Goal: Task Accomplishment & Management: Manage account settings

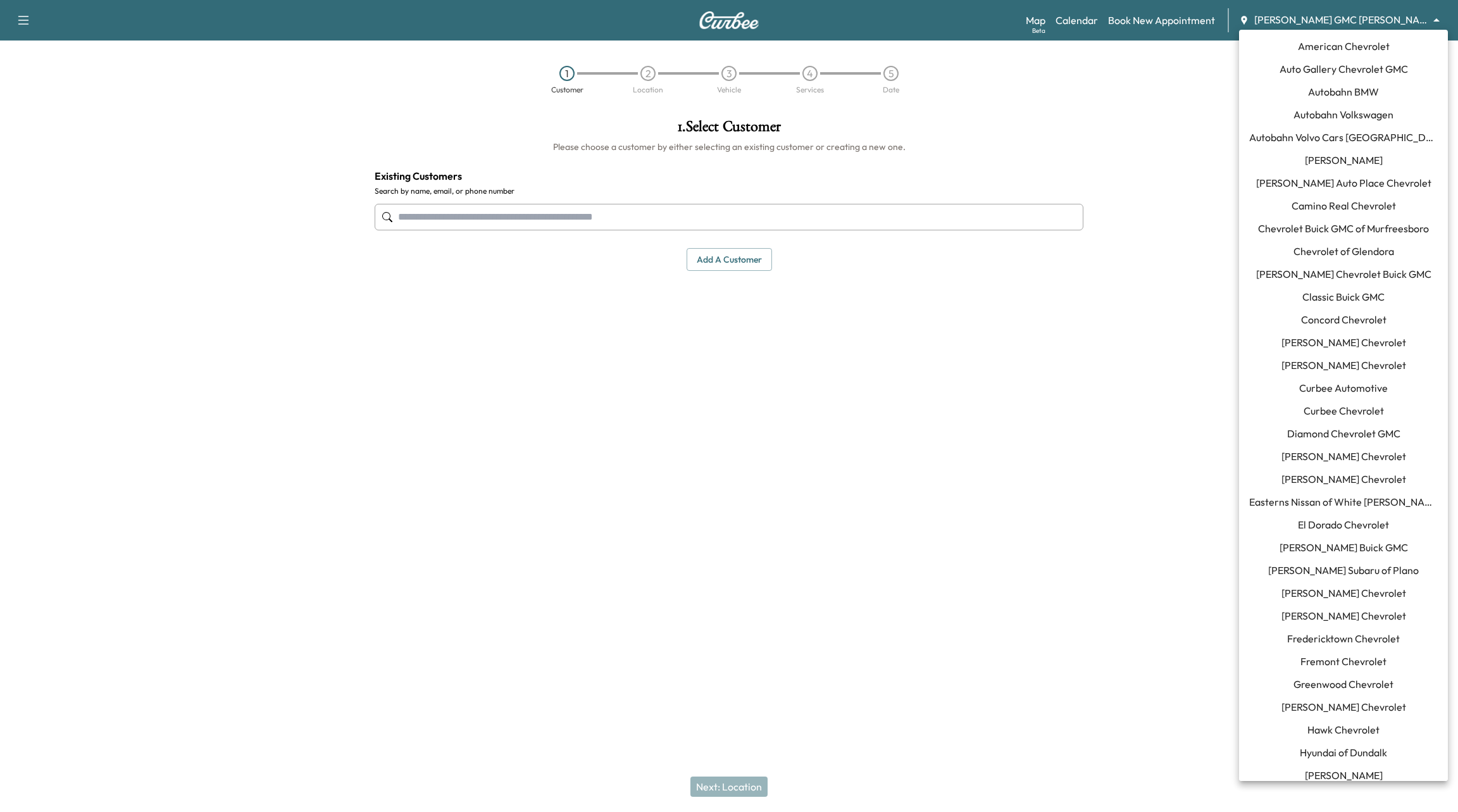
click at [1349, 22] on body "Support Log Out Map Beta Calendar Book New Appointment [PERSON_NAME] GMC [PERSO…" at bounding box center [729, 406] width 1458 height 812
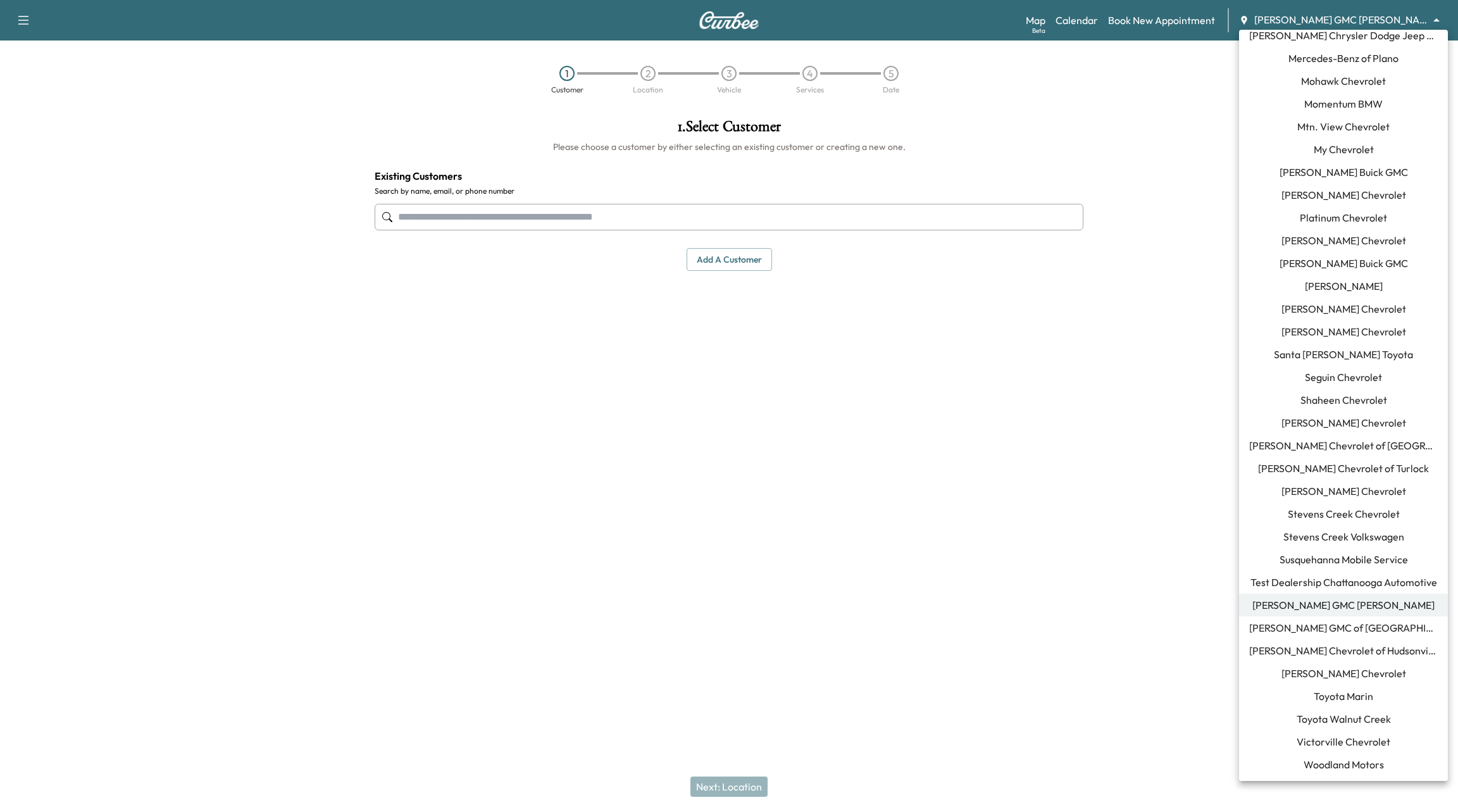
click at [1312, 594] on li "[PERSON_NAME] GMC [PERSON_NAME]" at bounding box center [1343, 605] width 209 height 23
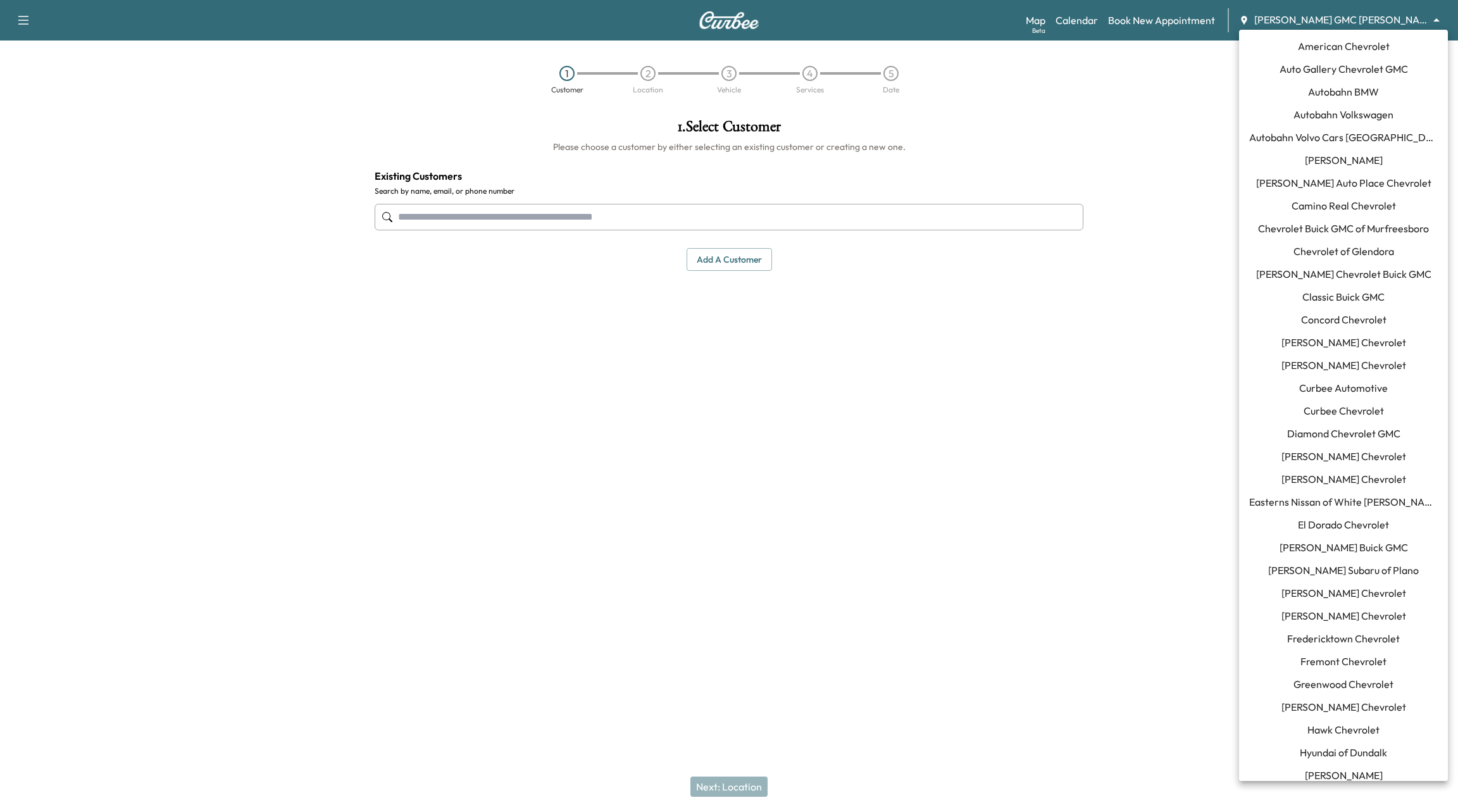
click at [1315, 20] on body "Support Log Out Map Beta Calendar Book New Appointment [PERSON_NAME] GMC [PERSO…" at bounding box center [729, 406] width 1458 height 812
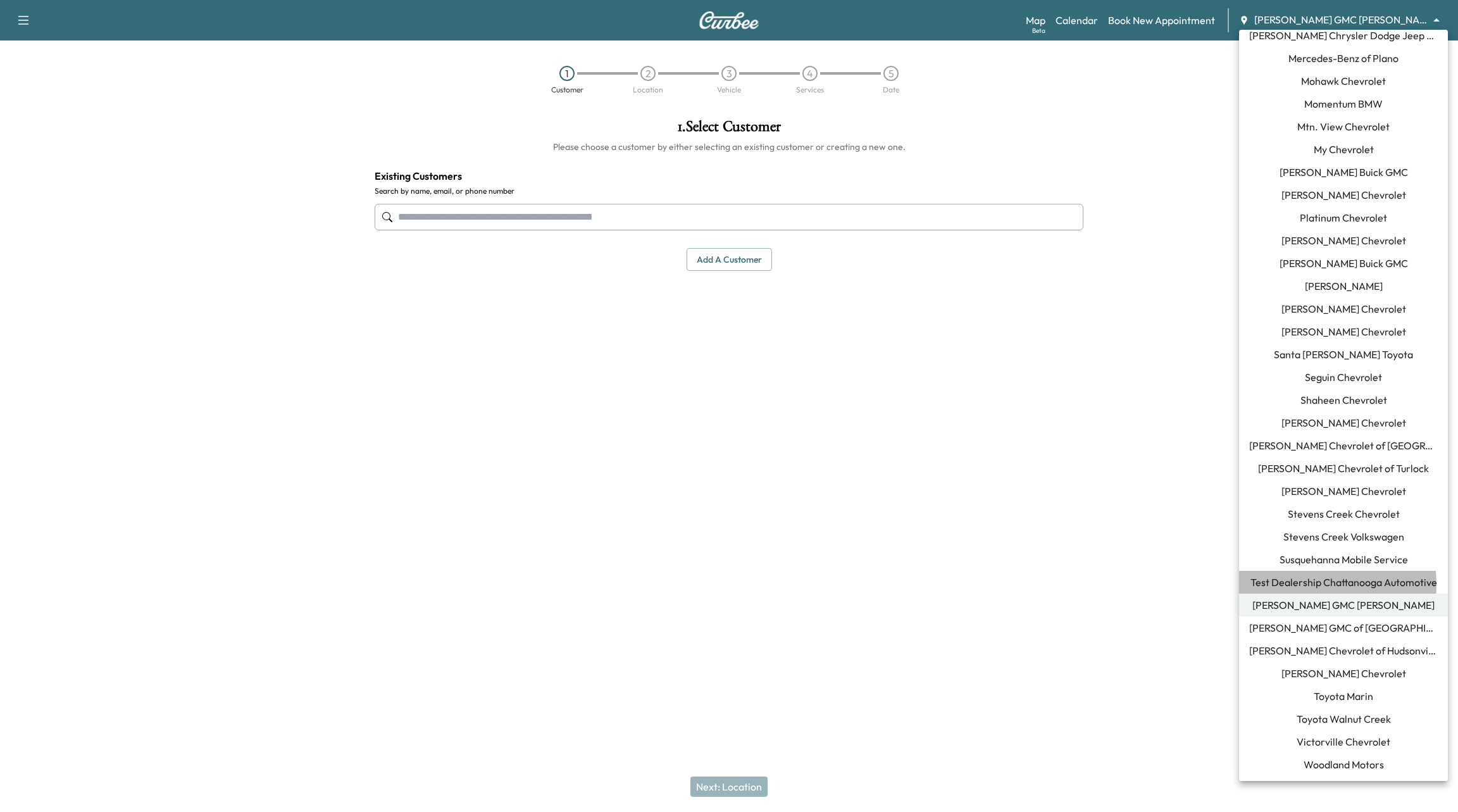
click at [1310, 585] on span "Test Dealership Chattanooga Automotive" at bounding box center [1344, 582] width 187 height 15
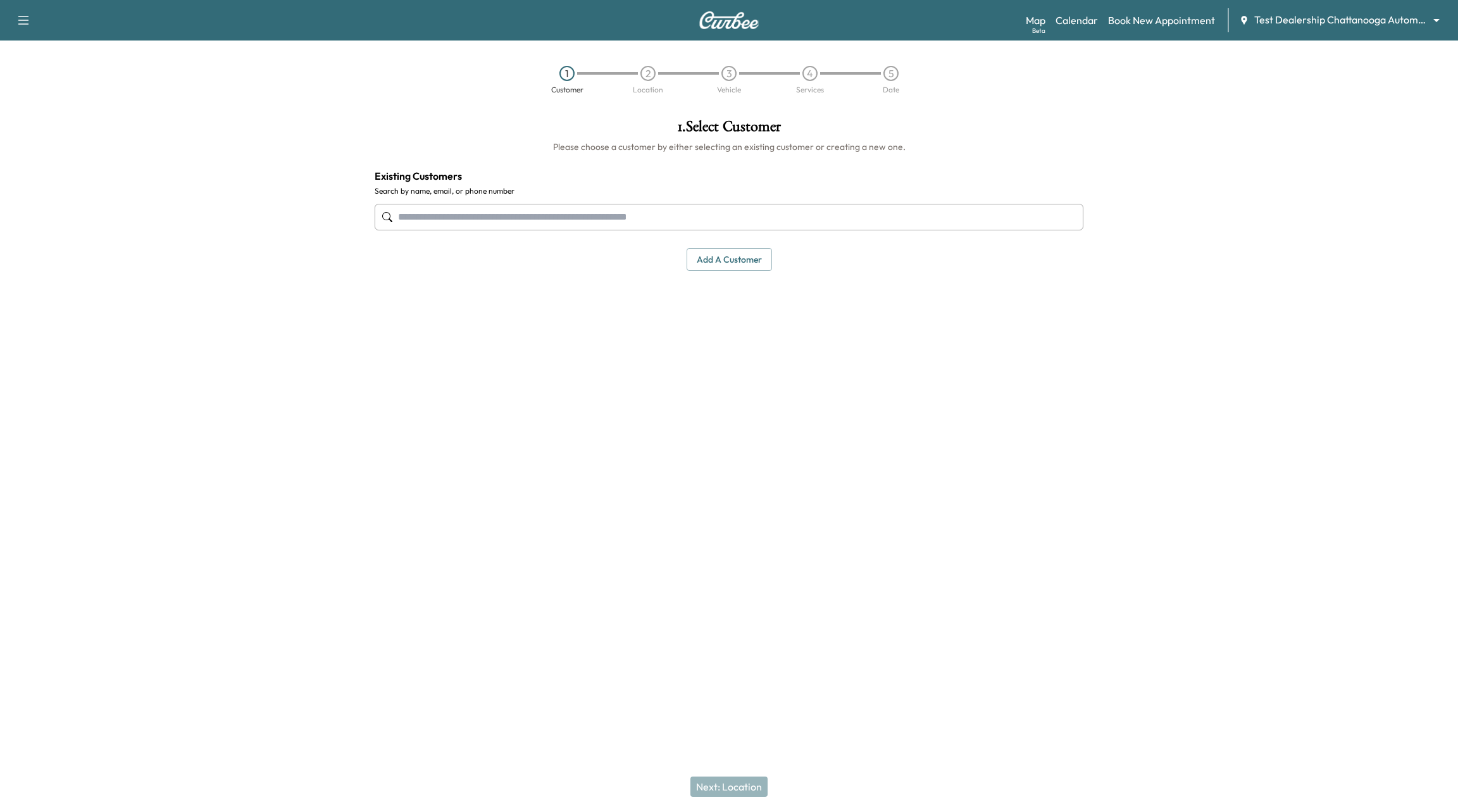
click at [1094, 38] on div "Support Log Out Map Beta Calendar Book New Appointment Test Dealership Chattano…" at bounding box center [729, 20] width 1458 height 41
click at [1082, 30] on div "Map Beta Calendar Book New Appointment Test Dealership Chattanooga Automotive *…" at bounding box center [1237, 21] width 422 height 24
click at [1082, 14] on link "Calendar" at bounding box center [1077, 20] width 42 height 15
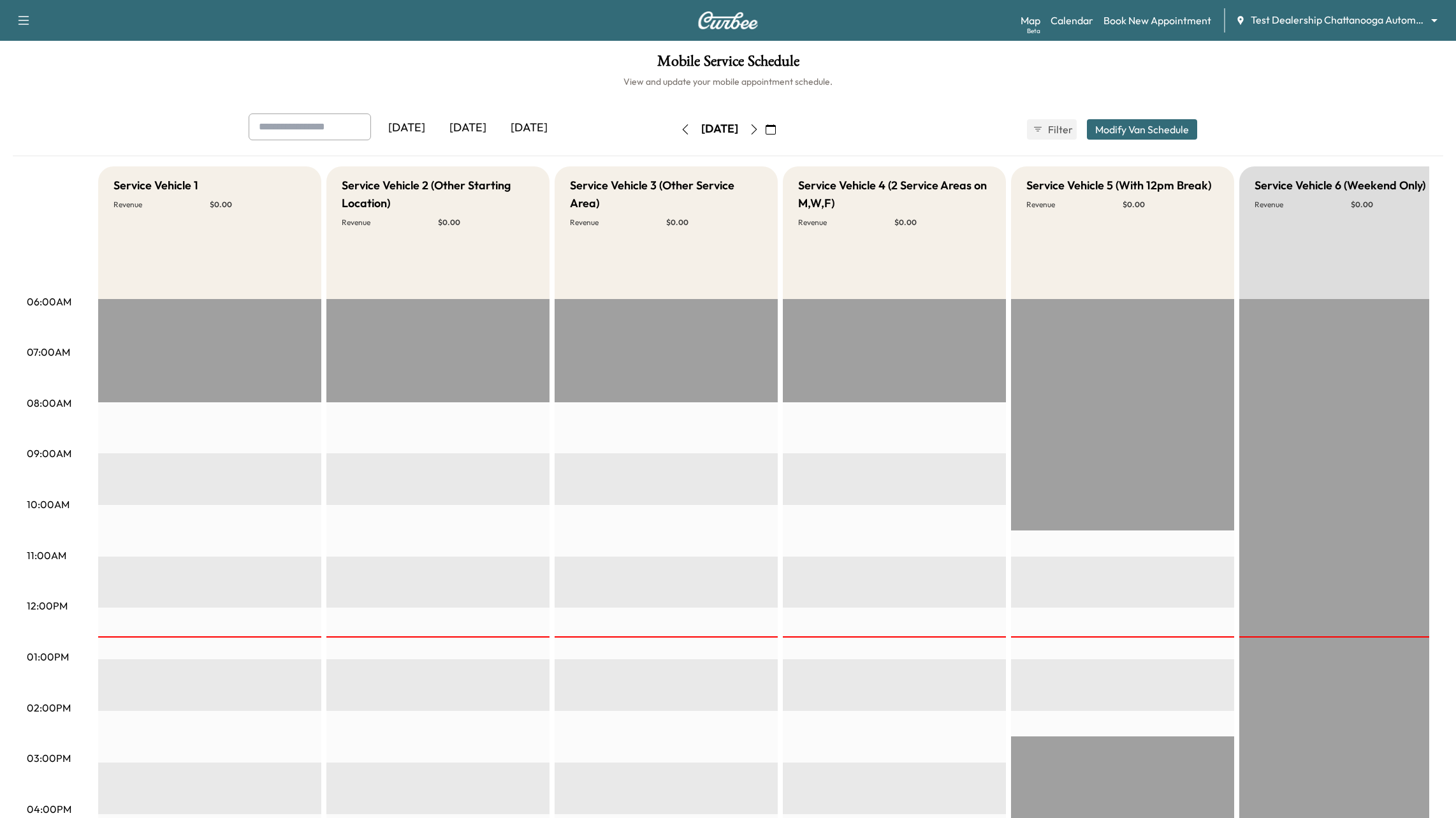
click at [759, 129] on icon "button" at bounding box center [754, 129] width 10 height 10
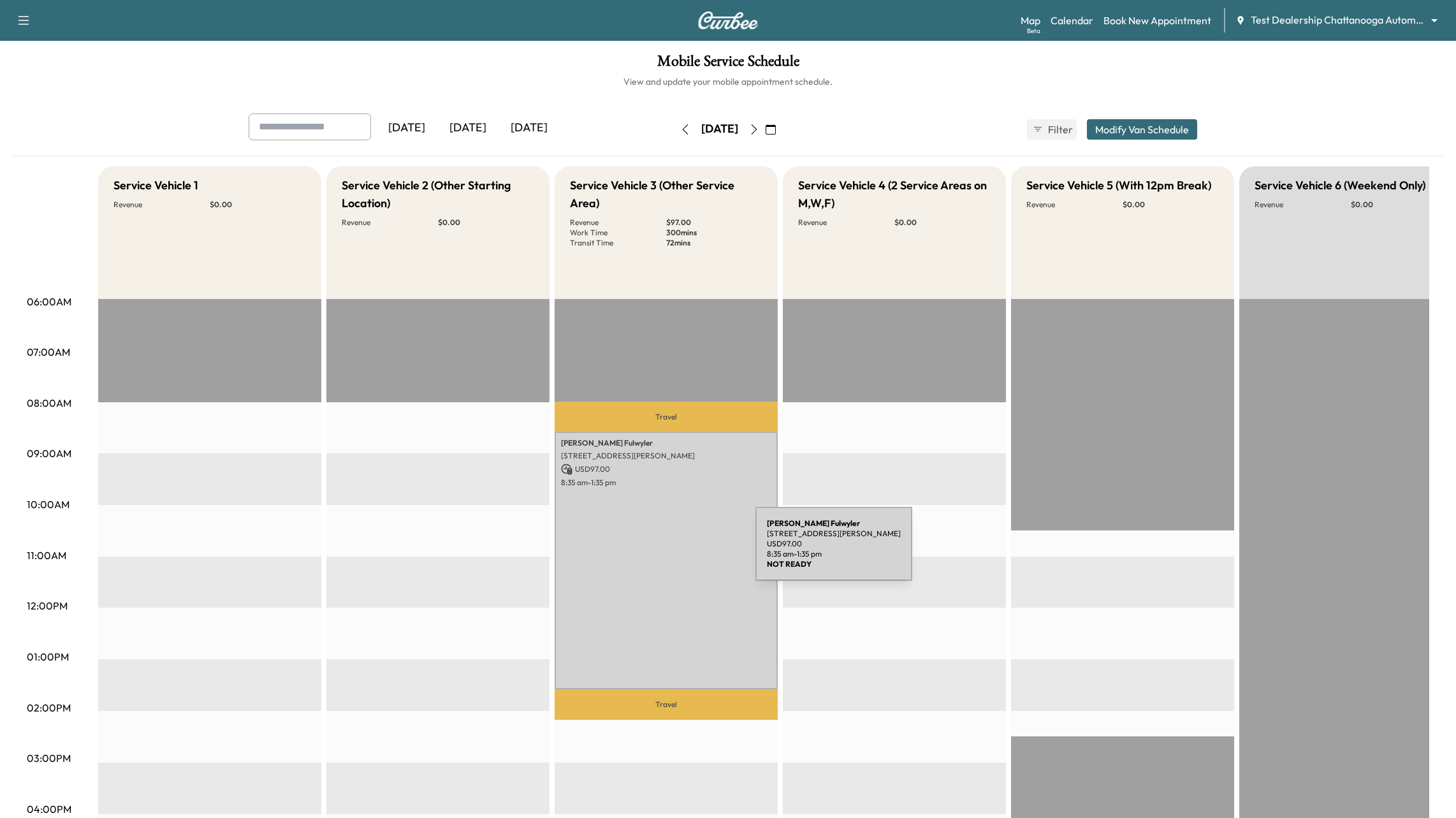
click at [661, 551] on div "[PERSON_NAME] [STREET_ADDRESS][PERSON_NAME] USD 97.00 8:35 am - 1:35 pm" at bounding box center [666, 560] width 223 height 258
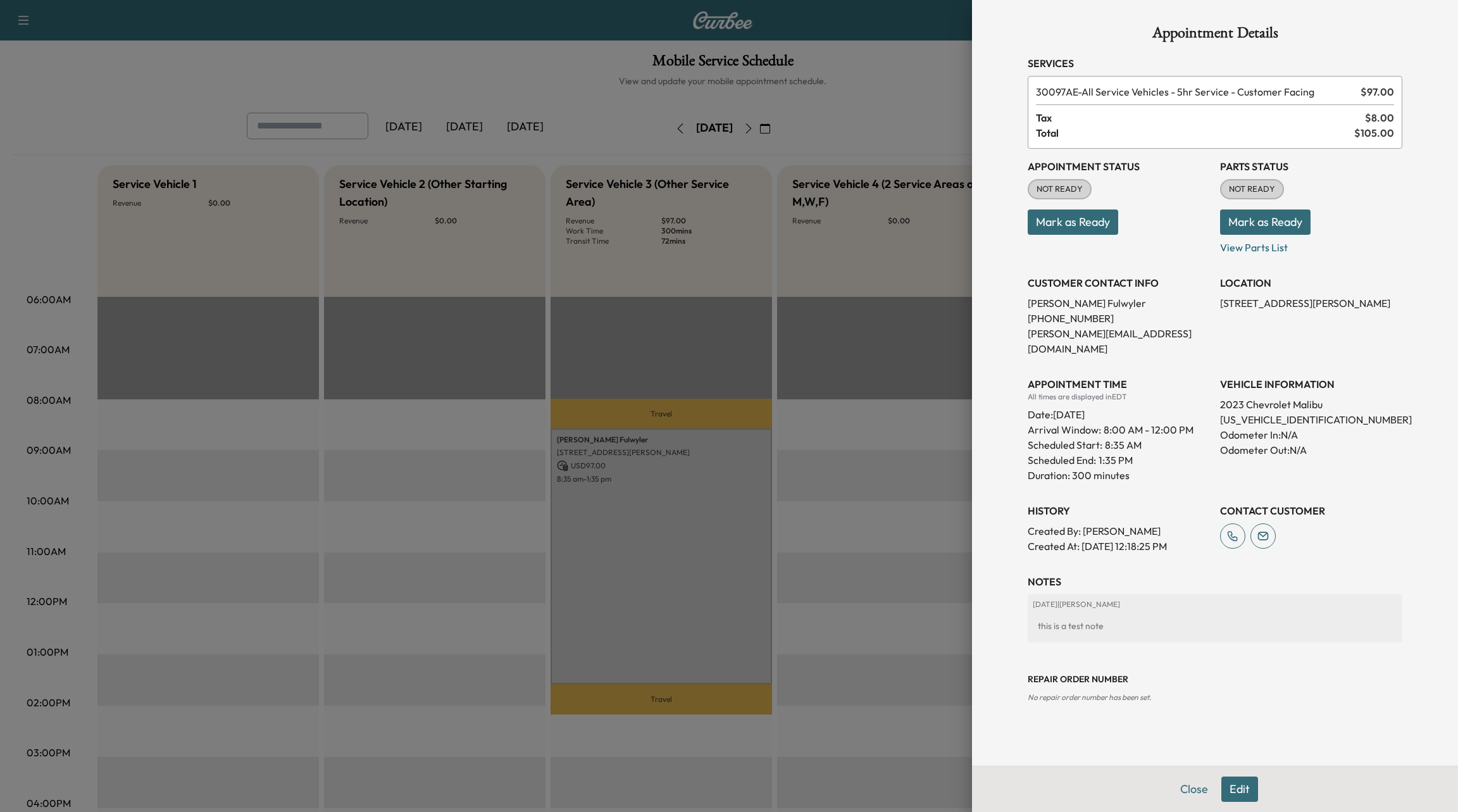
click at [1238, 793] on button "Edit" at bounding box center [1239, 789] width 36 height 26
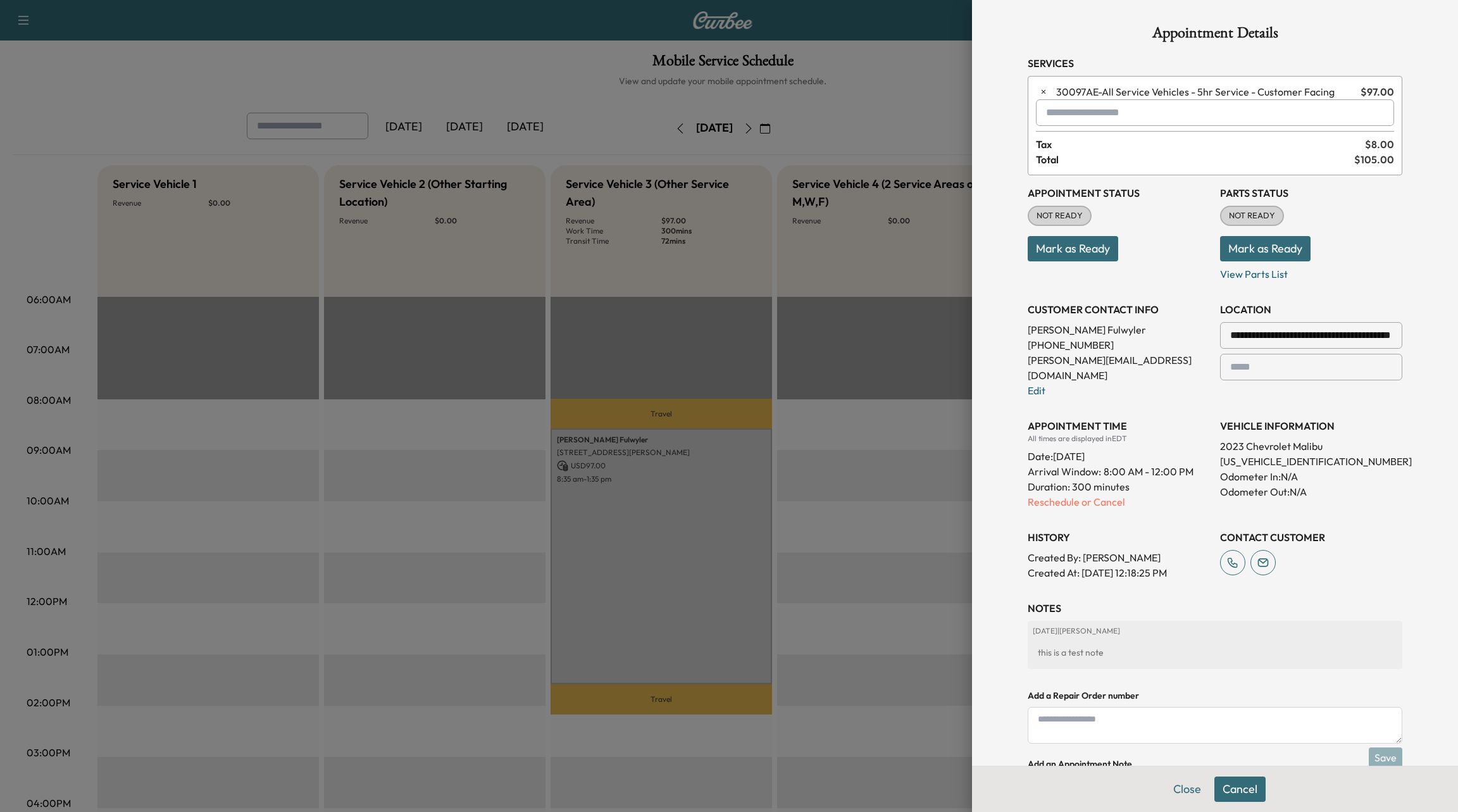
click at [1095, 711] on textarea at bounding box center [1216, 725] width 375 height 36
type textarea "**********"
click at [1387, 747] on button "Save" at bounding box center [1385, 757] width 34 height 20
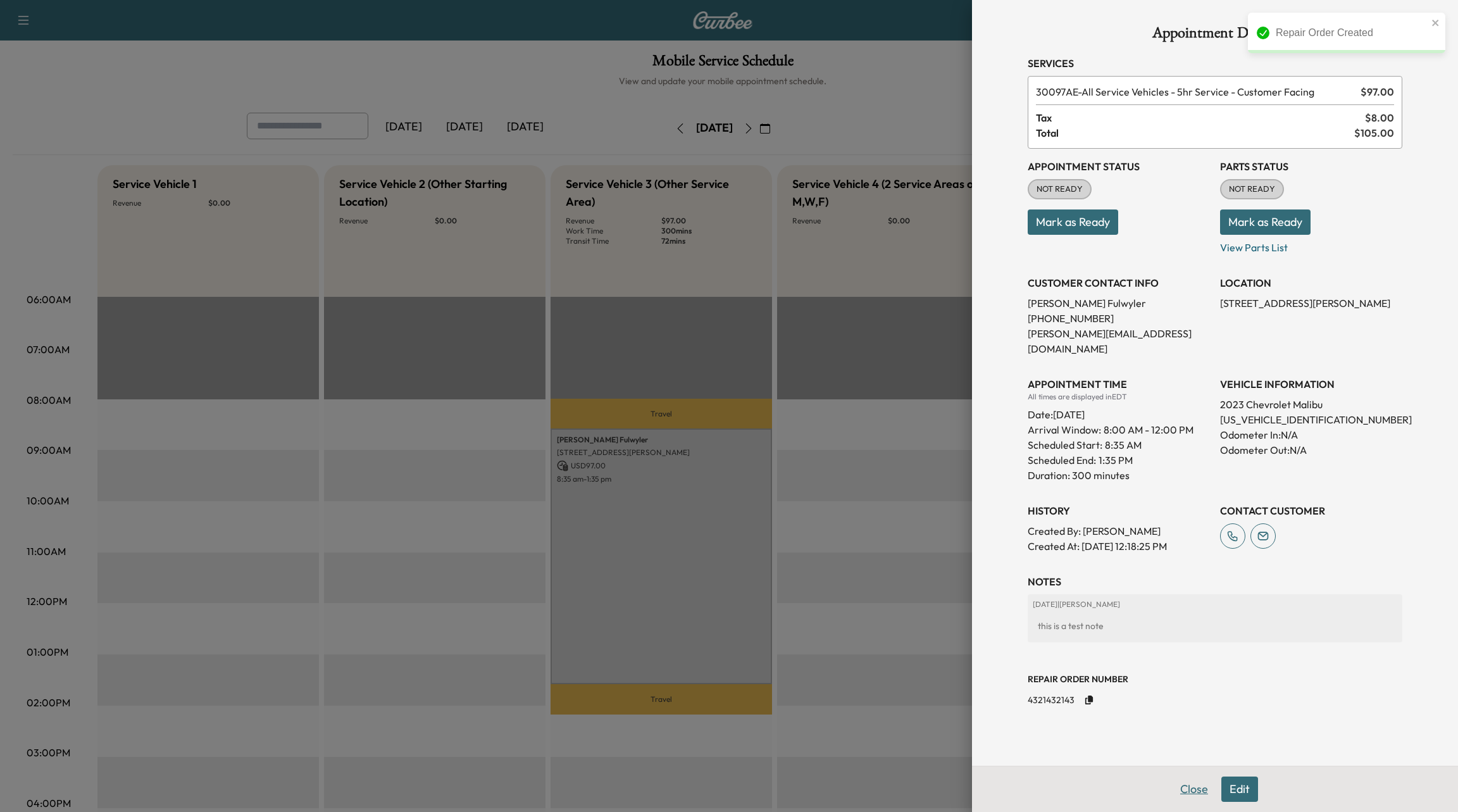
click at [1193, 793] on button "Close" at bounding box center [1194, 789] width 44 height 26
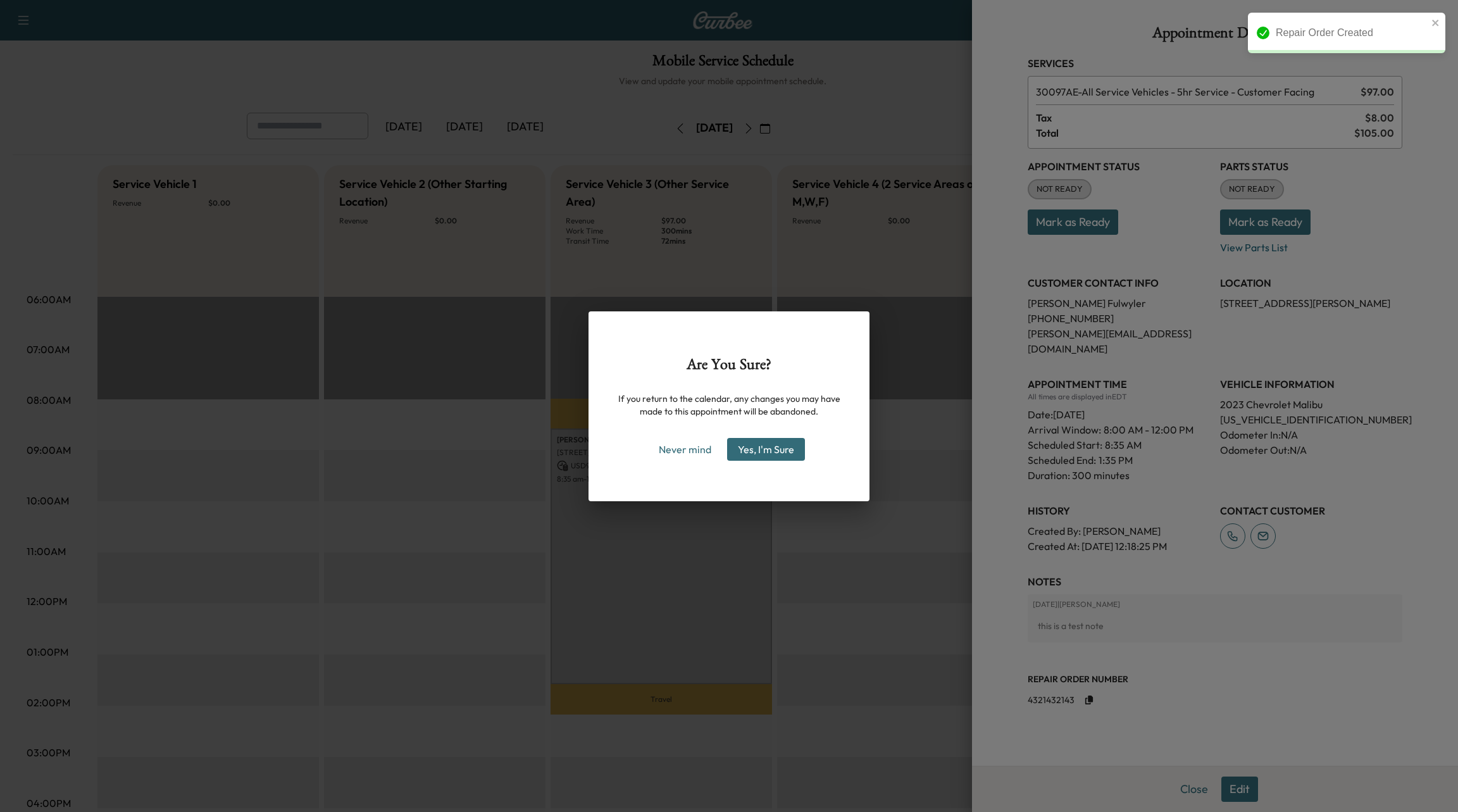
click at [787, 461] on div "Are You Sure? If you return to the calendar, any changes you may have made to t…" at bounding box center [729, 406] width 281 height 190
click at [781, 443] on button "Yes, I'm Sure" at bounding box center [766, 449] width 78 height 23
